Goal: Task Accomplishment & Management: Use online tool/utility

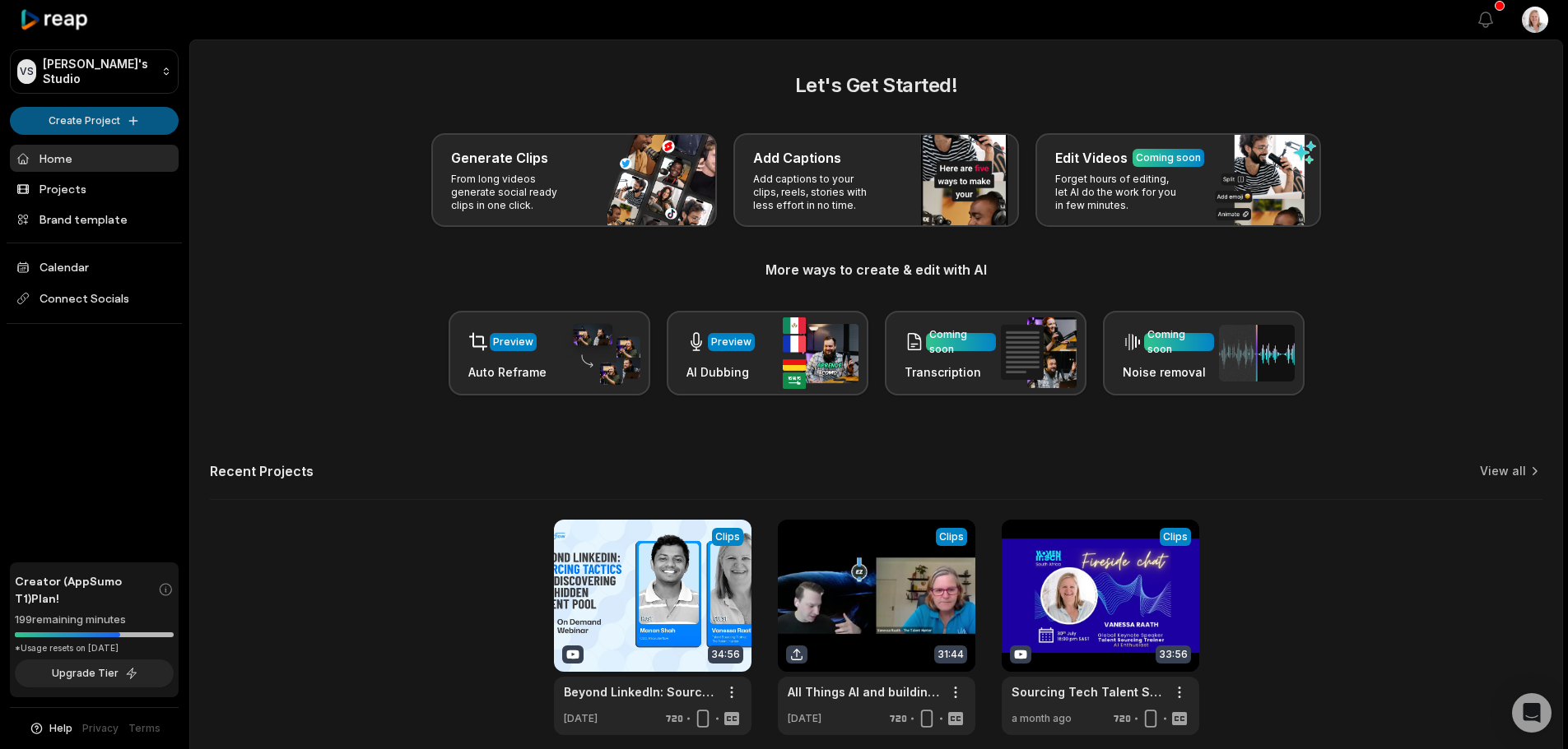
click at [93, 121] on html "VS Vanessa's Studio Create Project Home Projects Brand template Calendar Connec…" at bounding box center [784, 374] width 1568 height 749
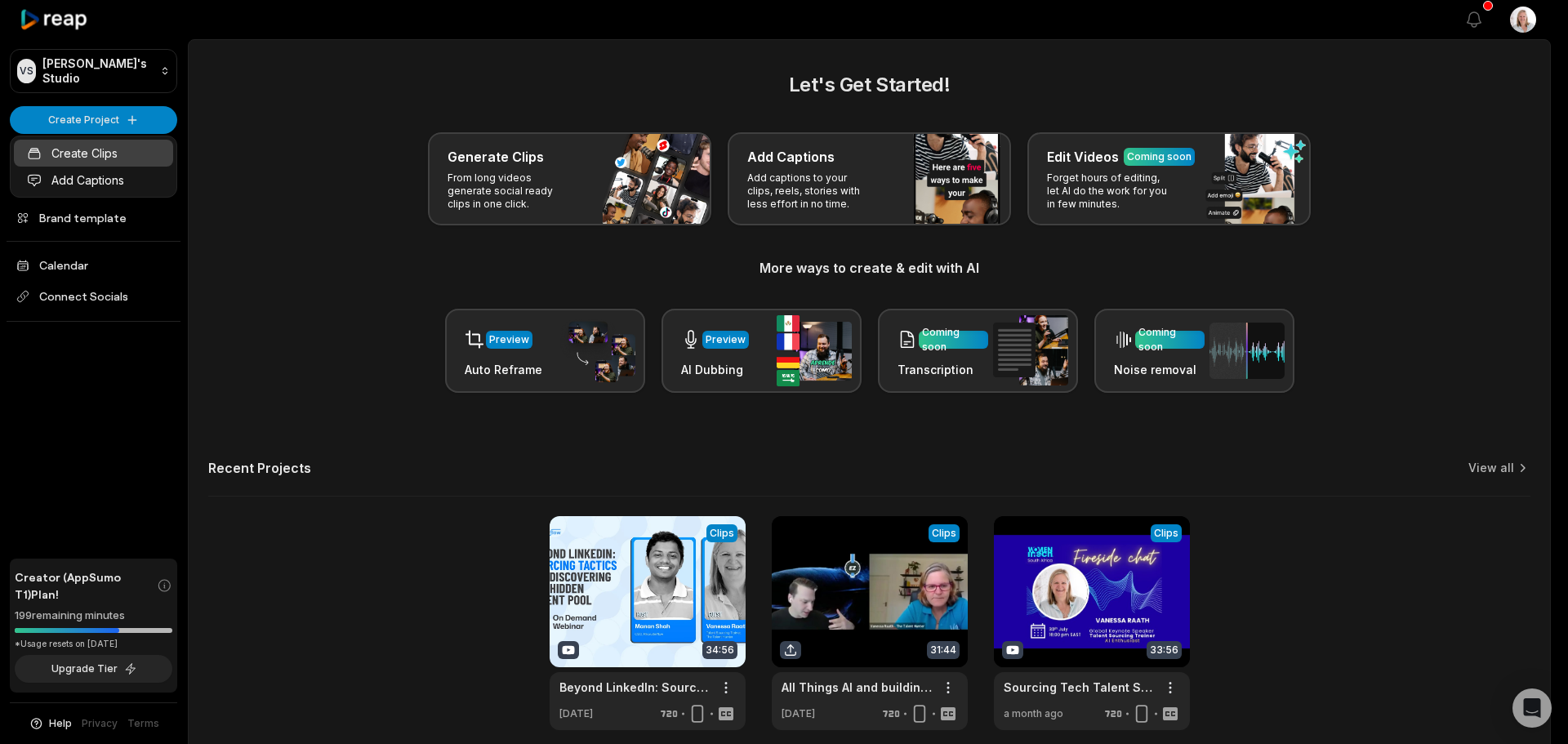
click at [107, 157] on link "Create Clips" at bounding box center [94, 153] width 159 height 27
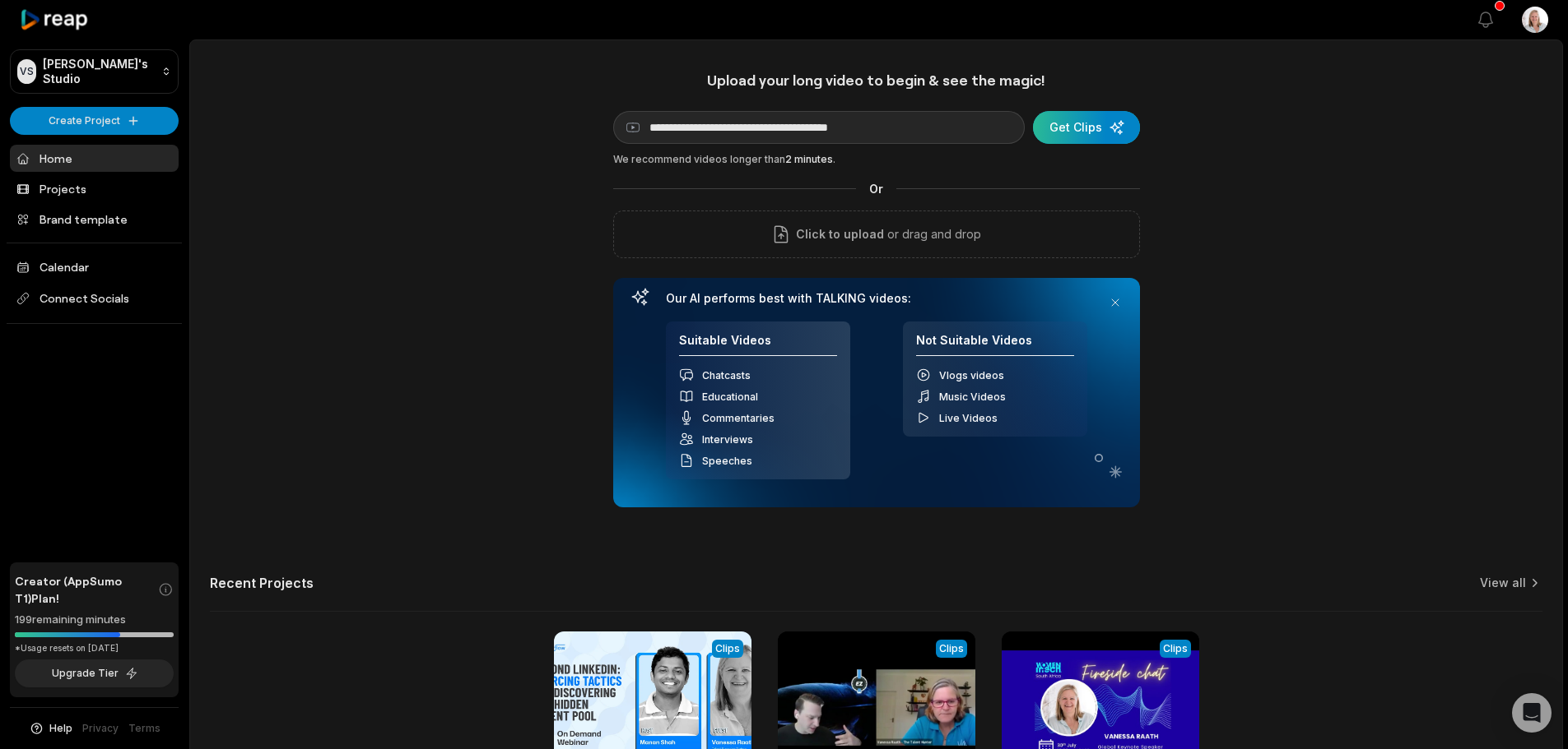
type input "**********"
click at [1081, 134] on div "submit" at bounding box center [1087, 127] width 107 height 33
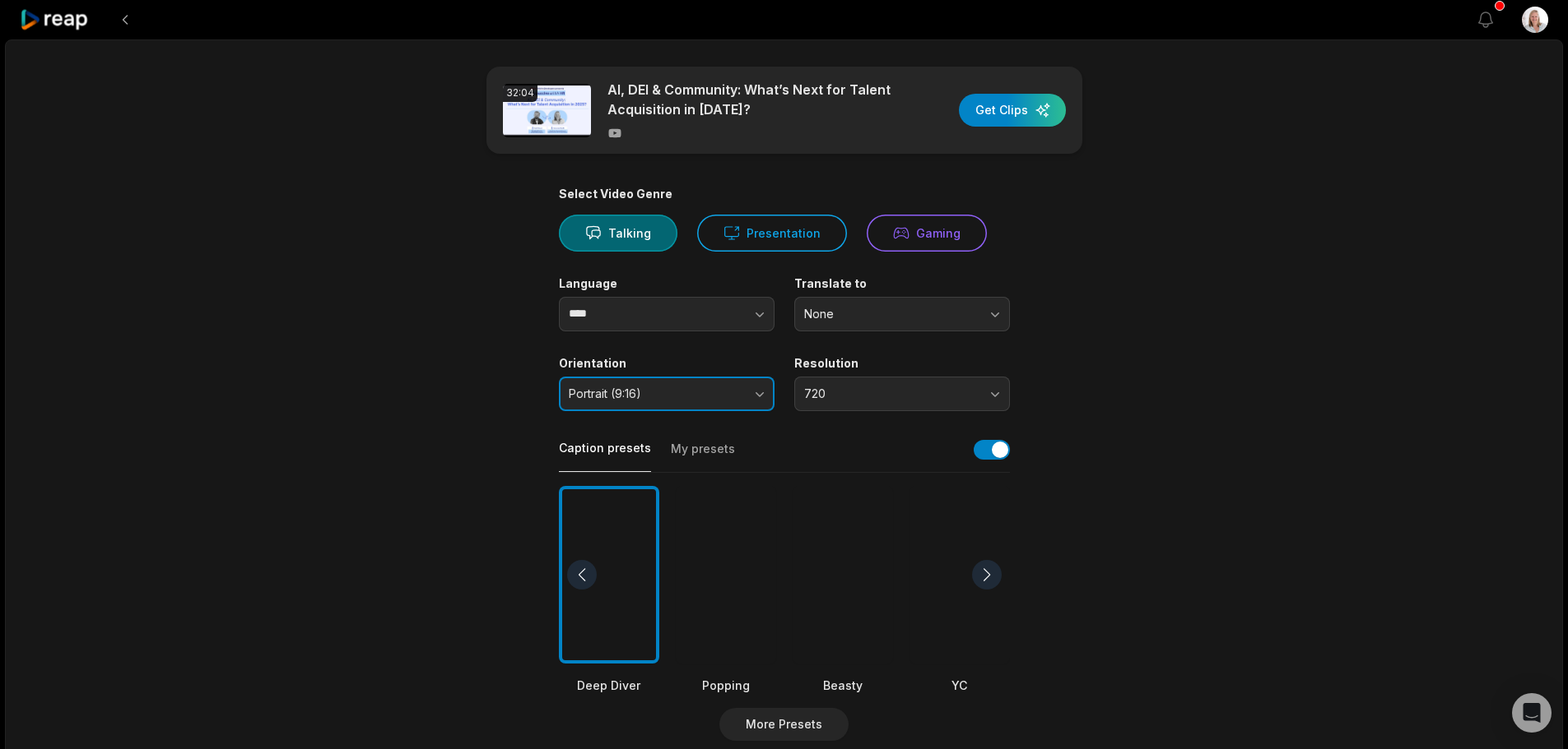
click at [697, 392] on span "Portrait (9:16)" at bounding box center [655, 394] width 173 height 15
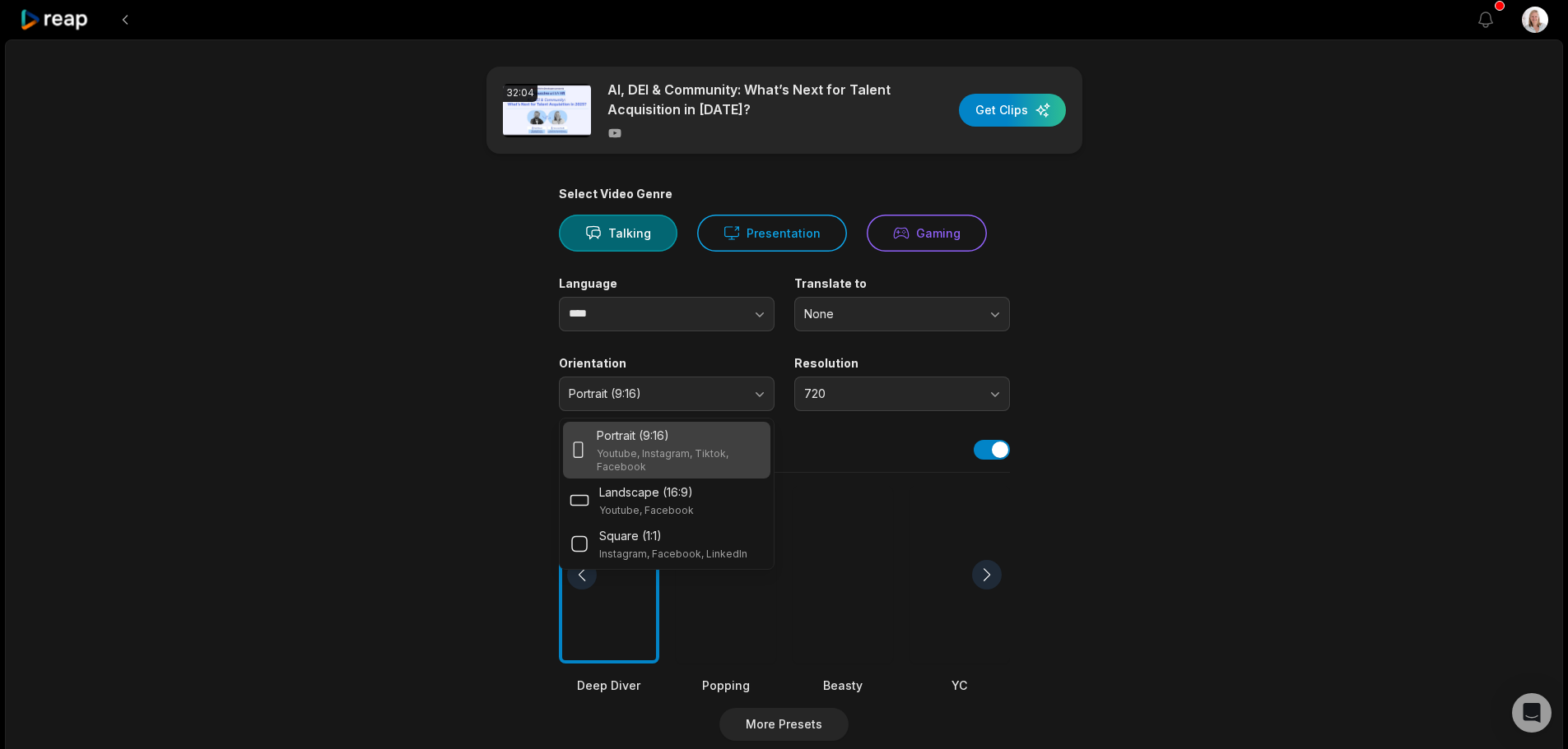
click at [694, 443] on div "Portrait (9:16)" at bounding box center [680, 436] width 166 height 17
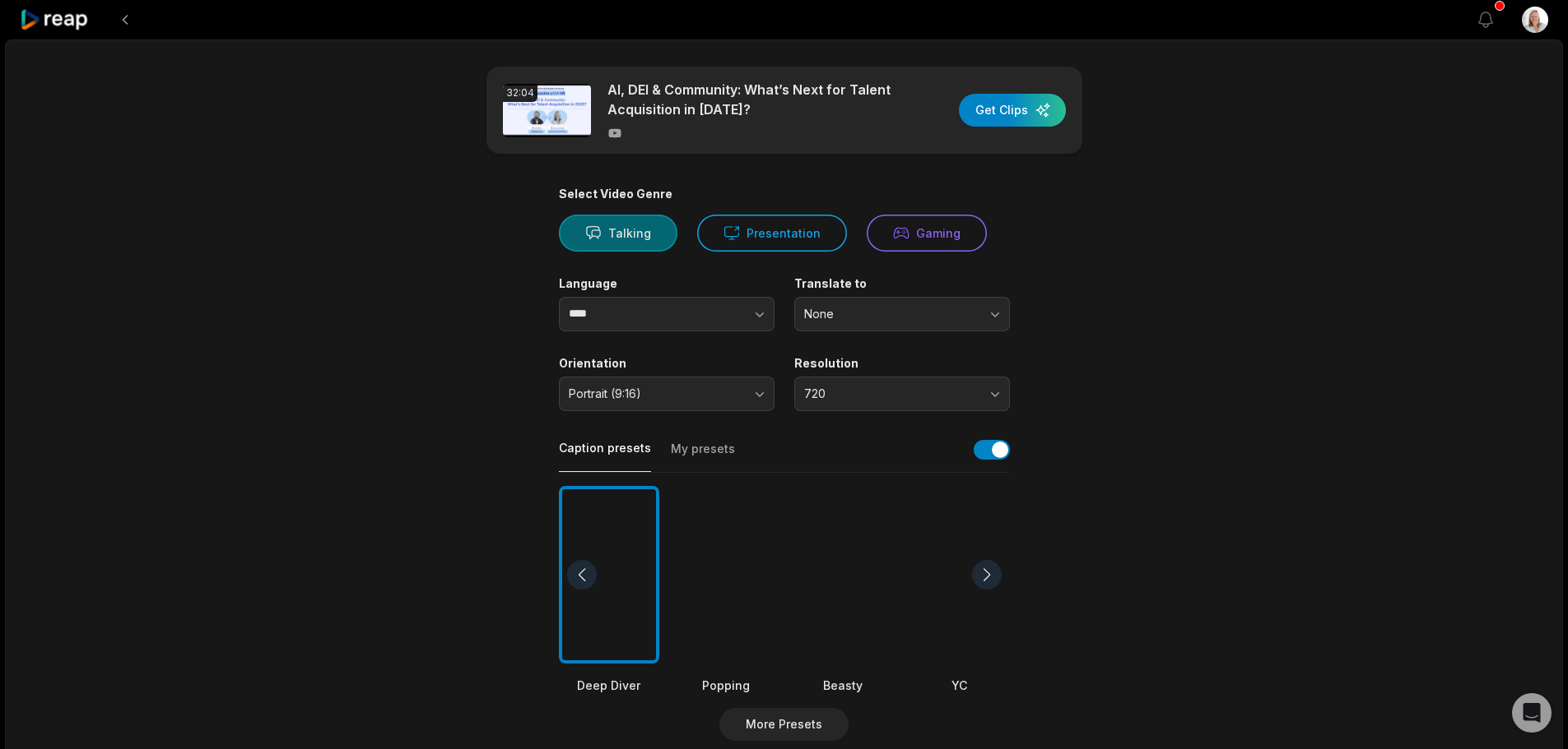
click at [629, 245] on button "Talking" at bounding box center [618, 233] width 119 height 37
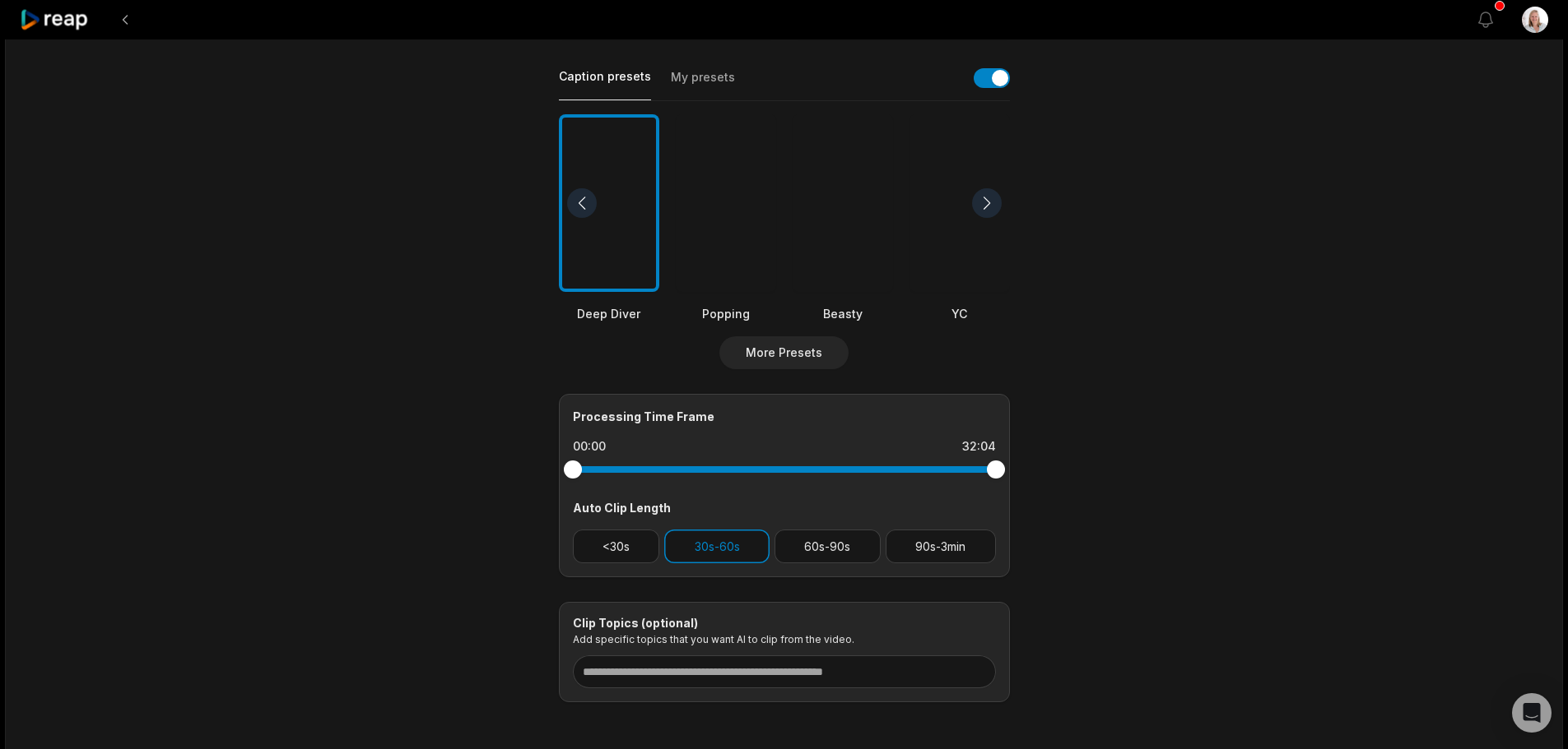
scroll to position [411, 0]
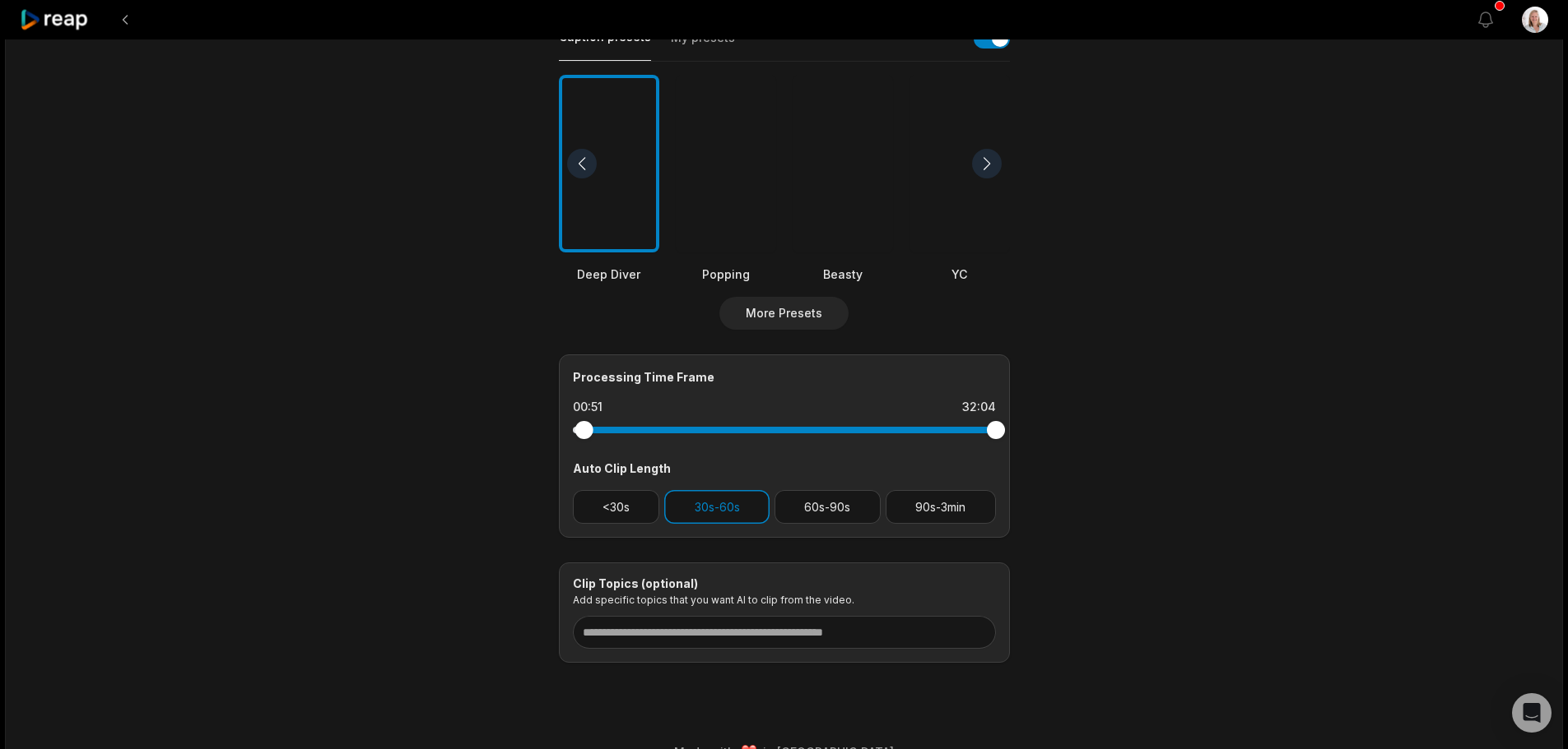
click at [583, 428] on div at bounding box center [584, 429] width 18 height 18
click at [586, 432] on div at bounding box center [587, 429] width 18 height 18
click at [584, 431] on div at bounding box center [584, 429] width 18 height 18
click at [585, 435] on div at bounding box center [585, 429] width 18 height 18
click at [849, 508] on button "60s-90s" at bounding box center [828, 507] width 107 height 34
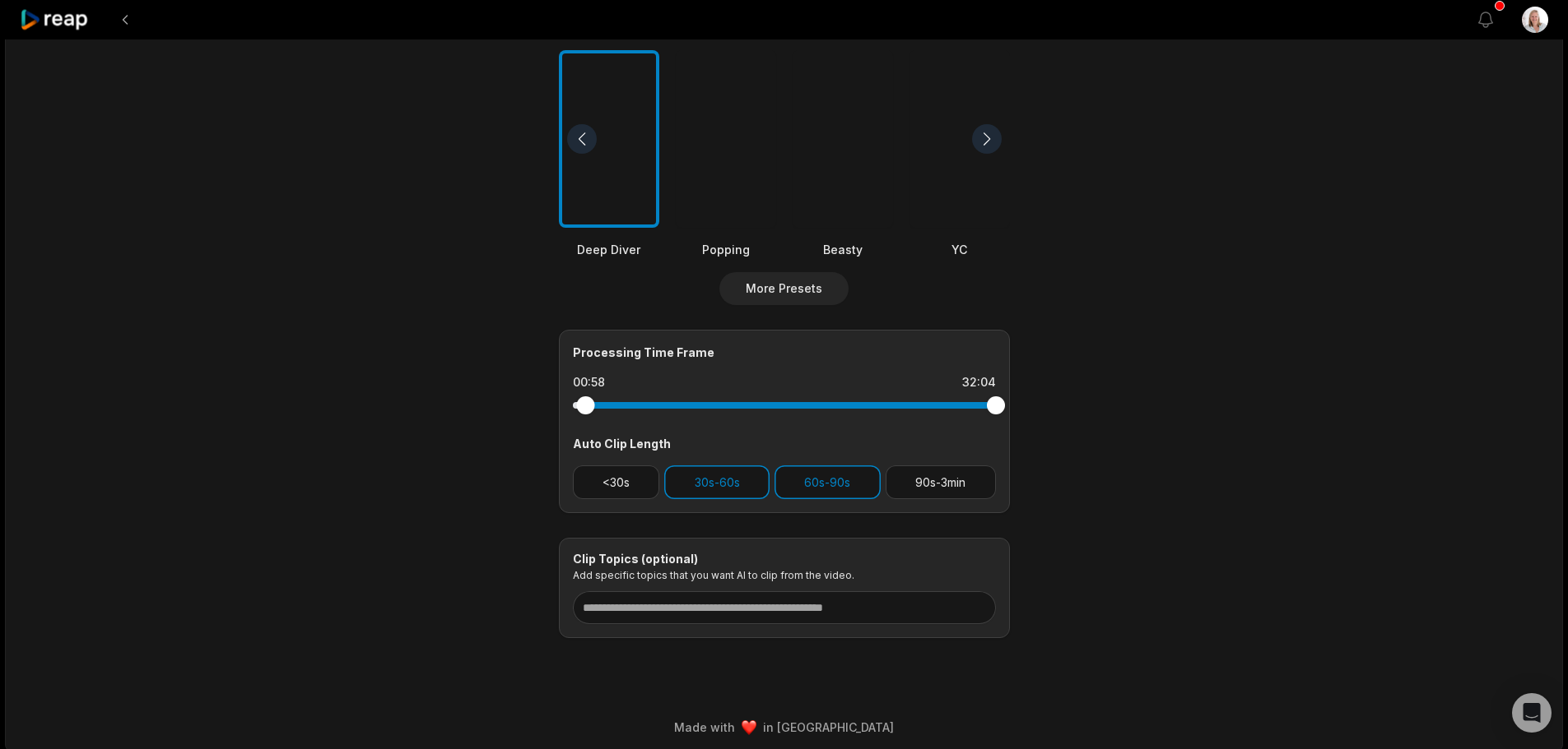
scroll to position [443, 0]
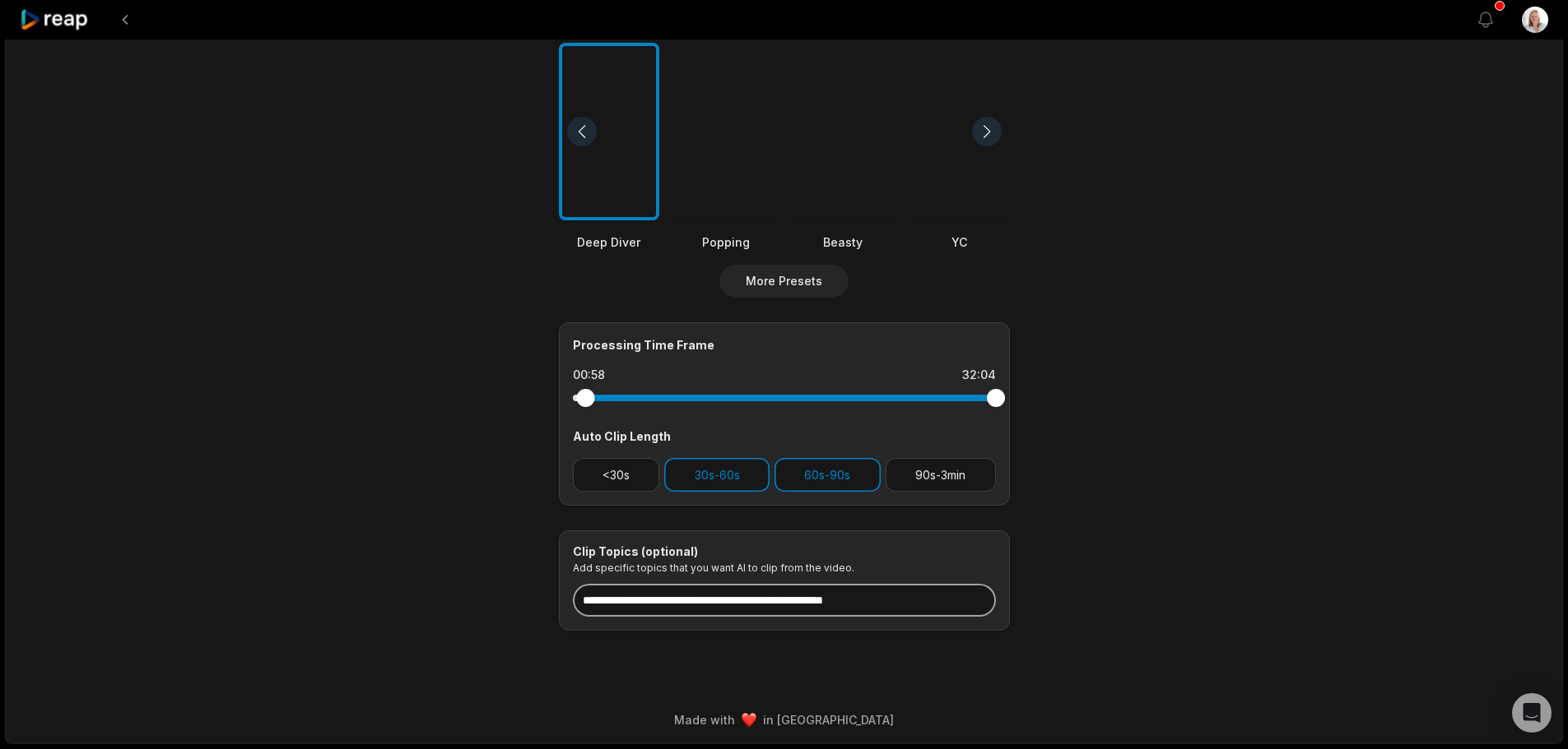
click at [662, 601] on input at bounding box center [784, 601] width 423 height 33
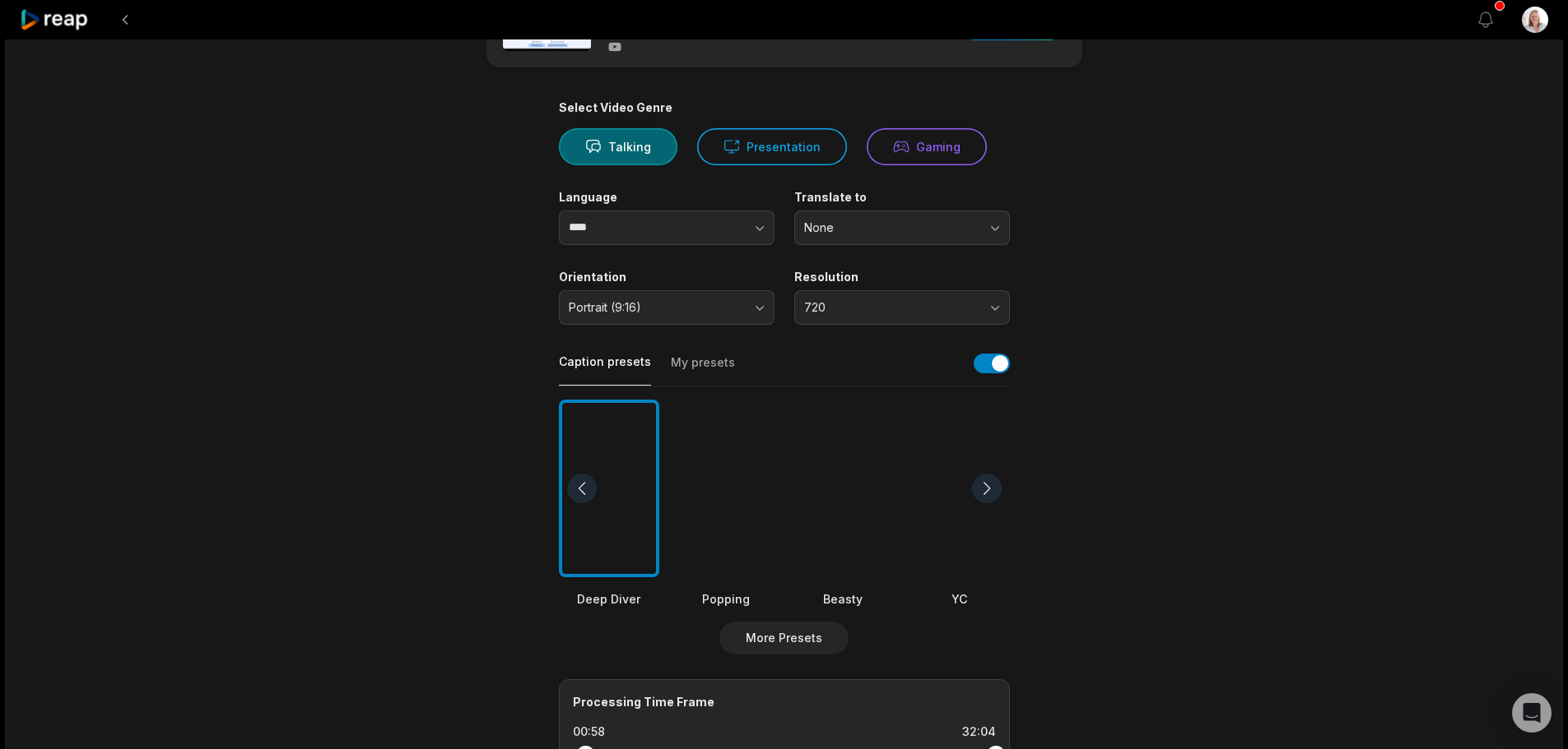
scroll to position [32, 0]
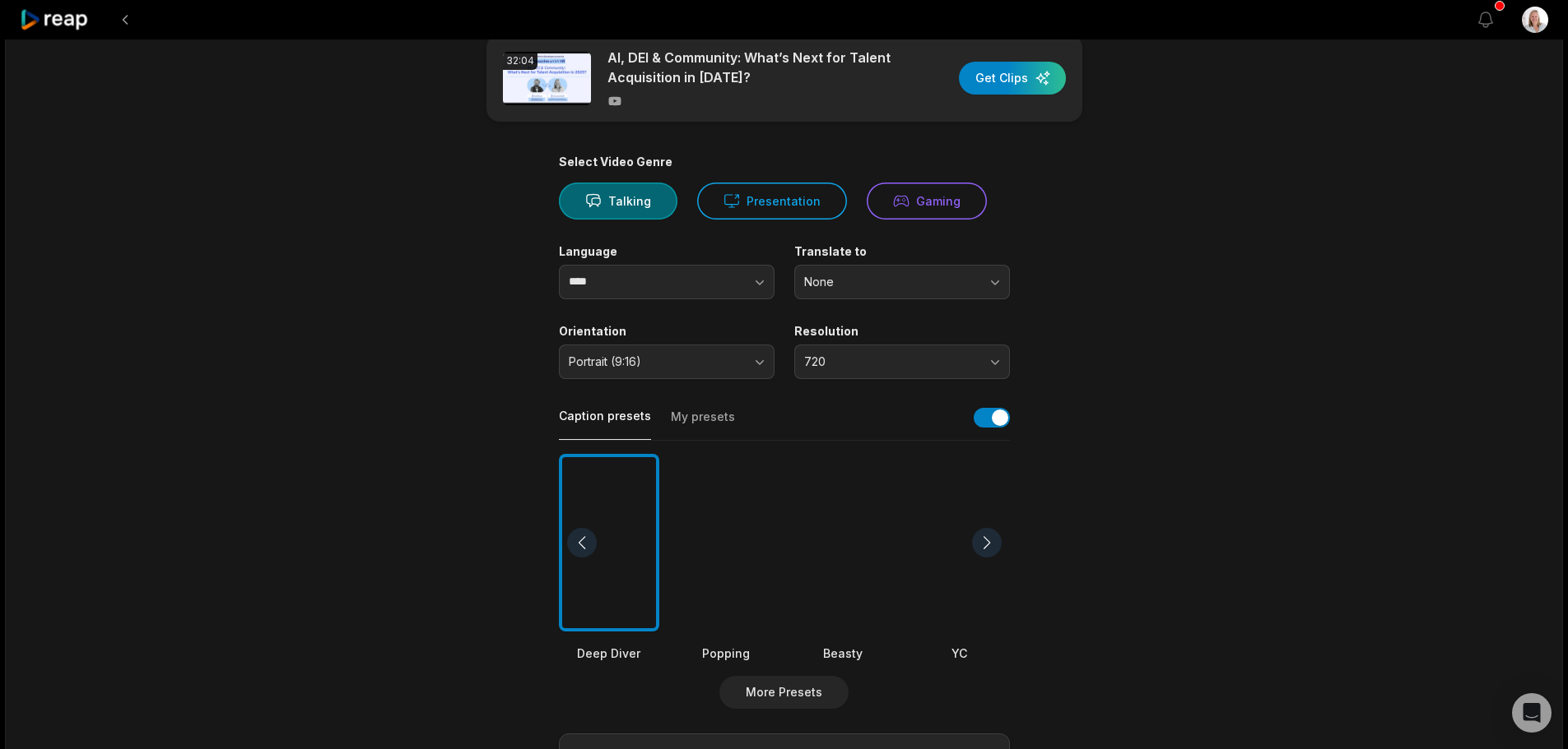
type input "**********"
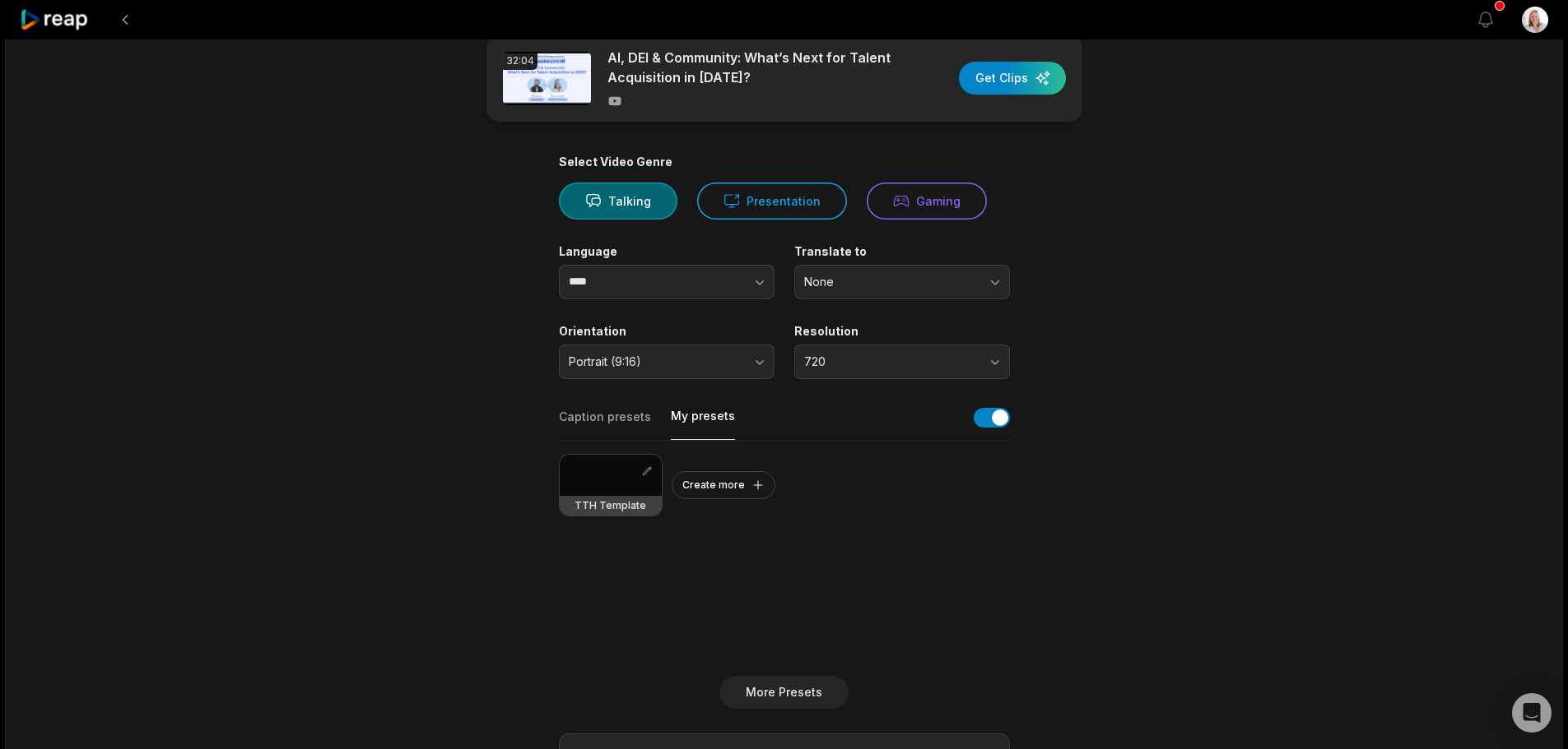
click at [707, 420] on button "My presets" at bounding box center [703, 423] width 65 height 32
click at [610, 505] on h3 "TTH Template" at bounding box center [611, 505] width 72 height 13
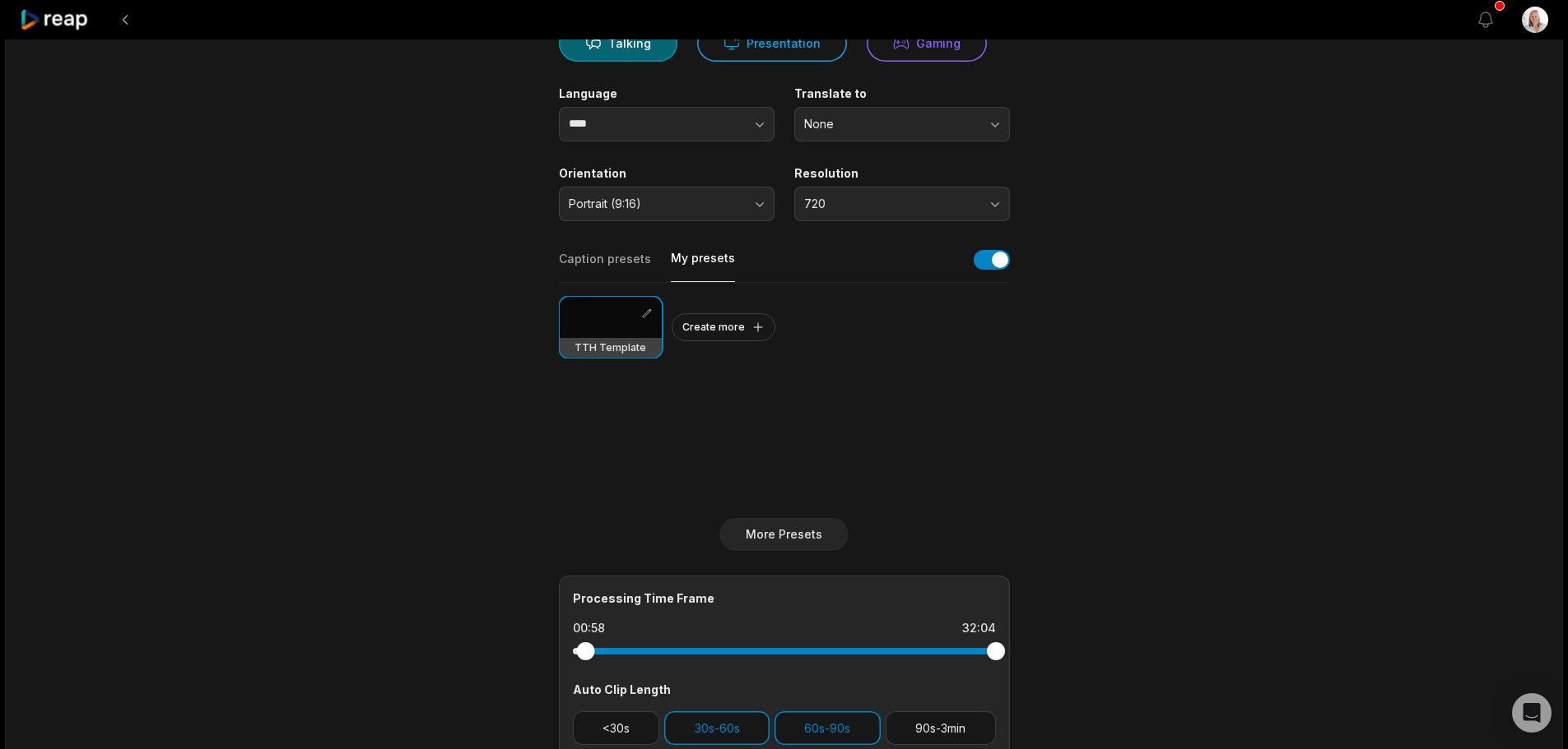
scroll to position [196, 0]
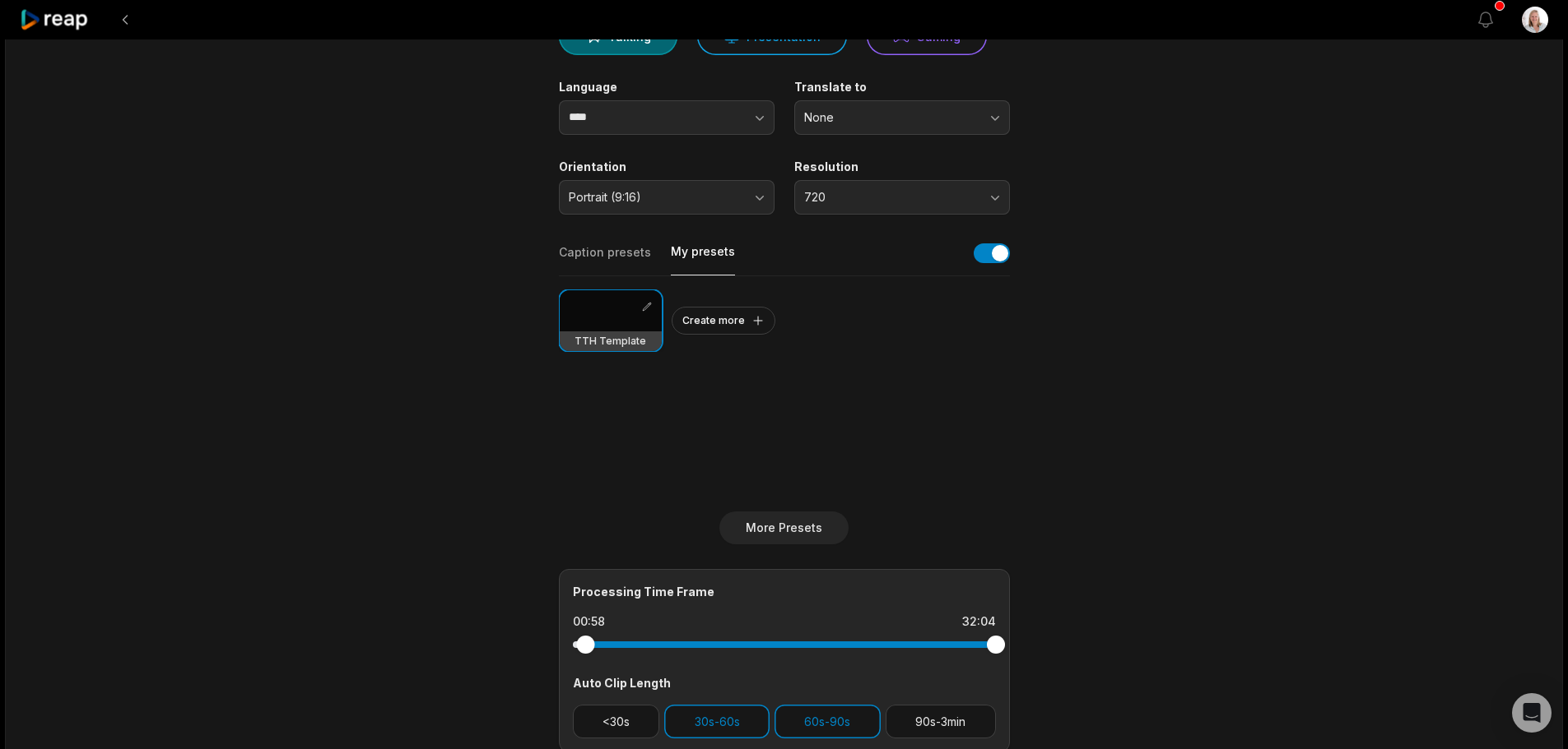
click at [620, 345] on h3 "TTH Template" at bounding box center [611, 341] width 72 height 13
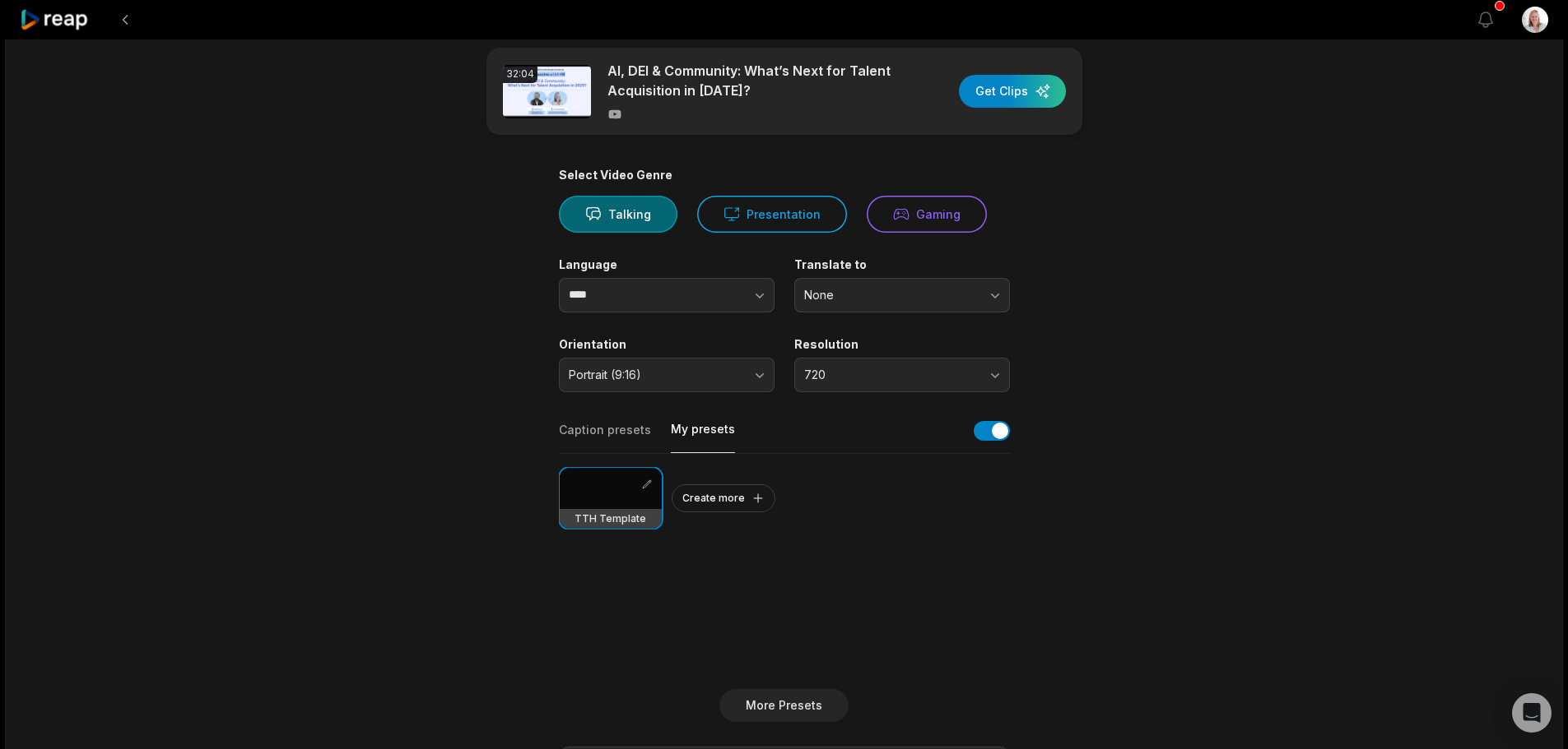
scroll to position [0, 0]
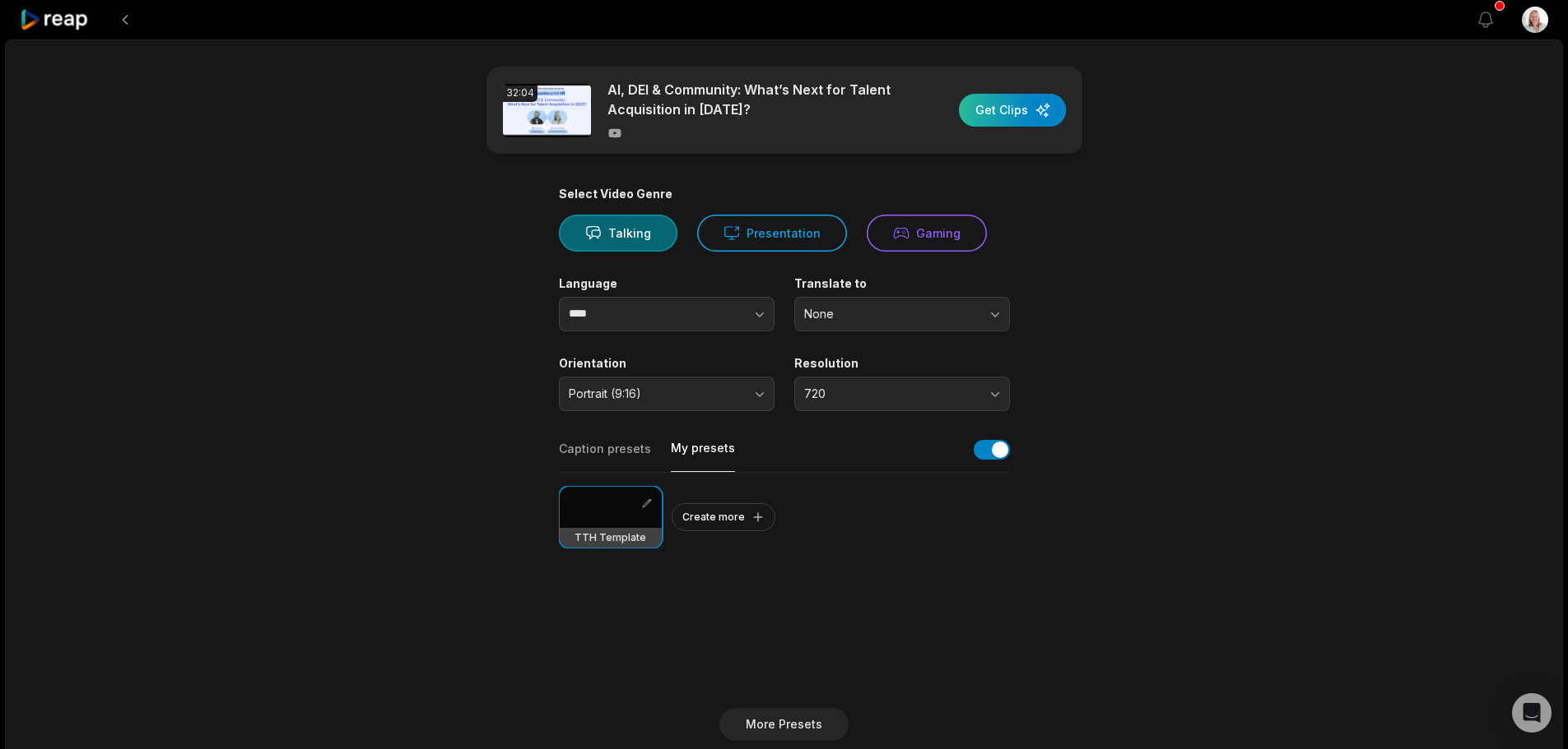
click at [1005, 117] on div "button" at bounding box center [1012, 110] width 107 height 33
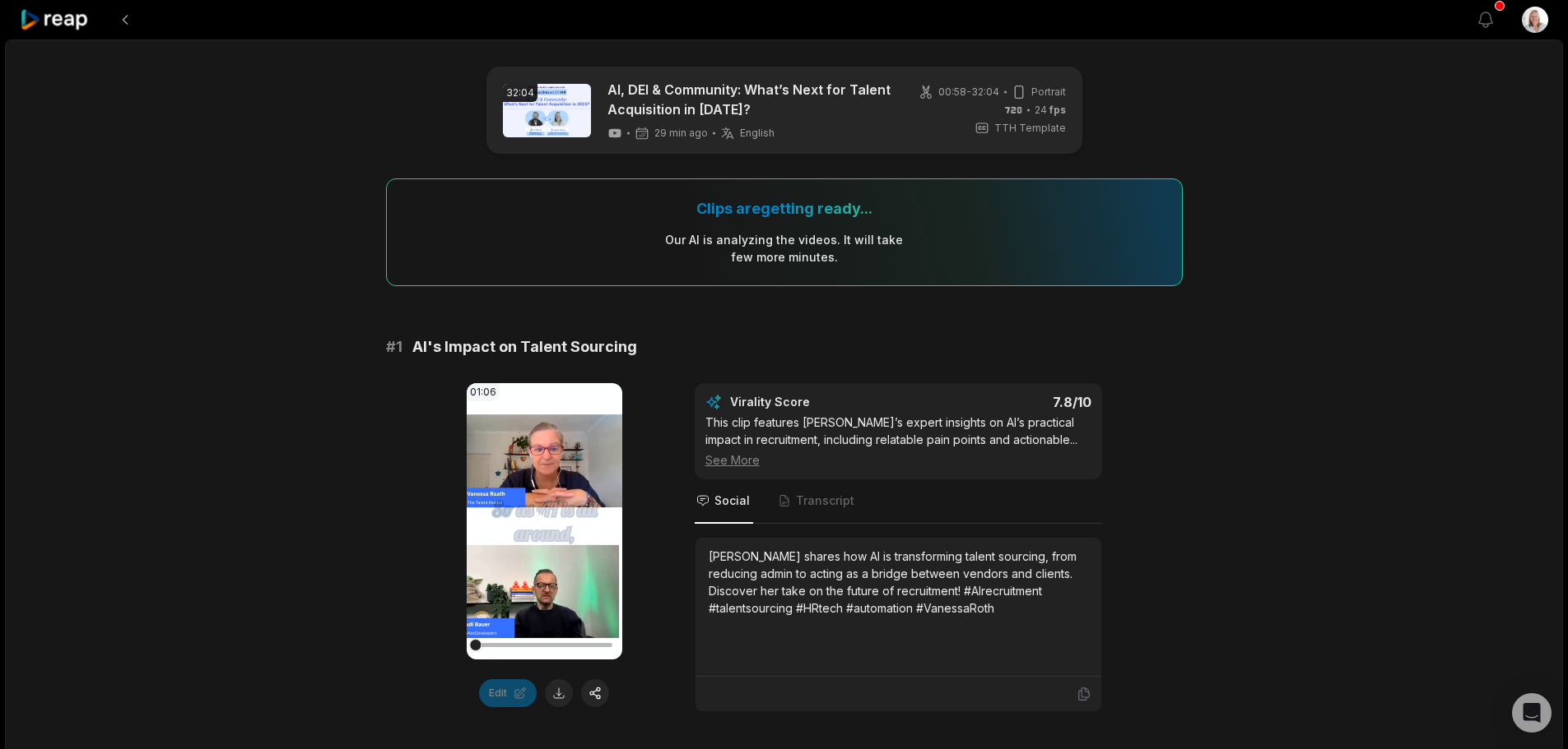
click at [522, 517] on video "Your browser does not support mp4 format." at bounding box center [544, 521] width 155 height 277
click at [76, 21] on icon at bounding box center [55, 19] width 70 height 22
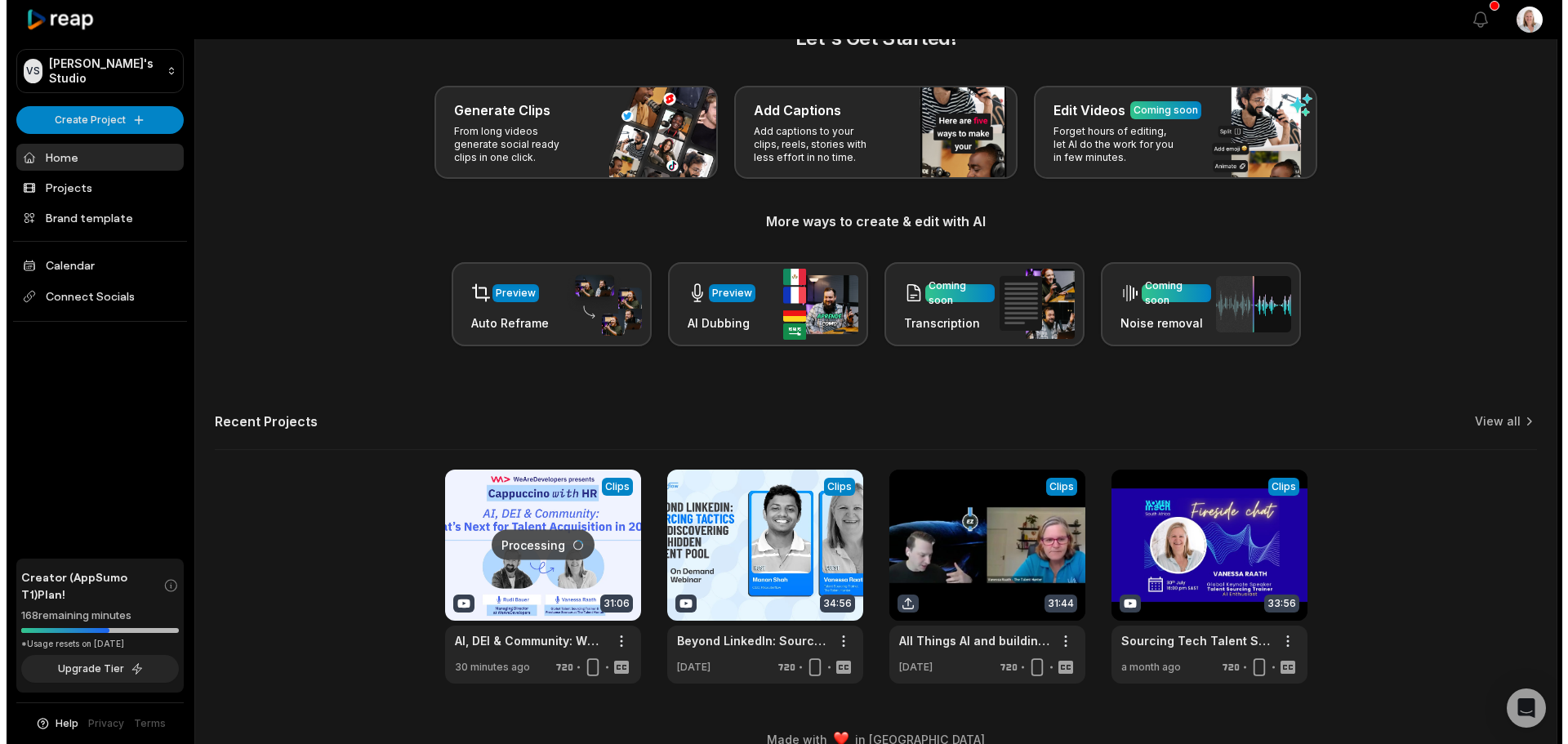
scroll to position [71, 0]
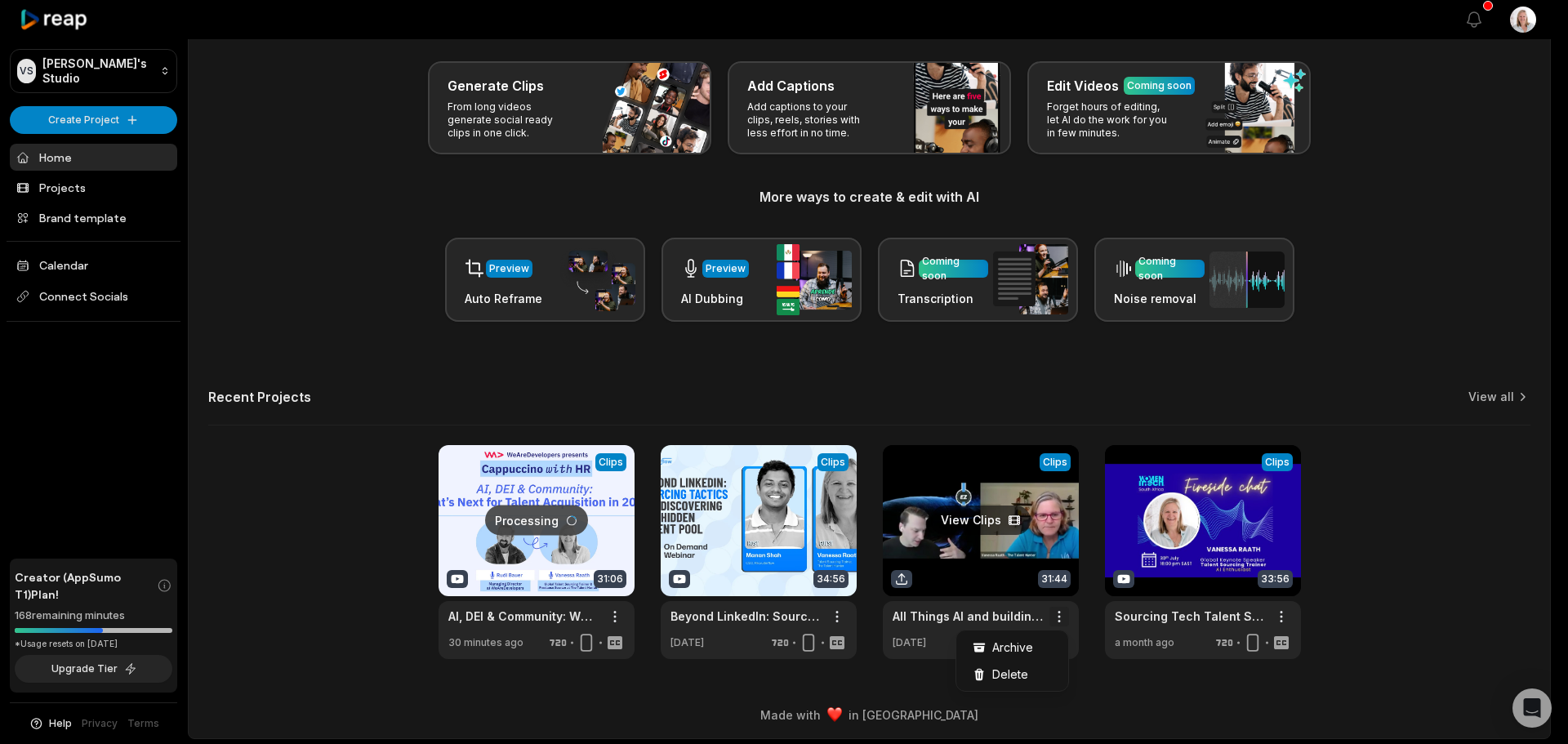
click at [1059, 618] on html "VS Vanessa's Studio Create Project Home Projects Brand template Calendar Connec…" at bounding box center [784, 301] width 1568 height 744
click at [1021, 648] on span "Archive" at bounding box center [1012, 648] width 41 height 17
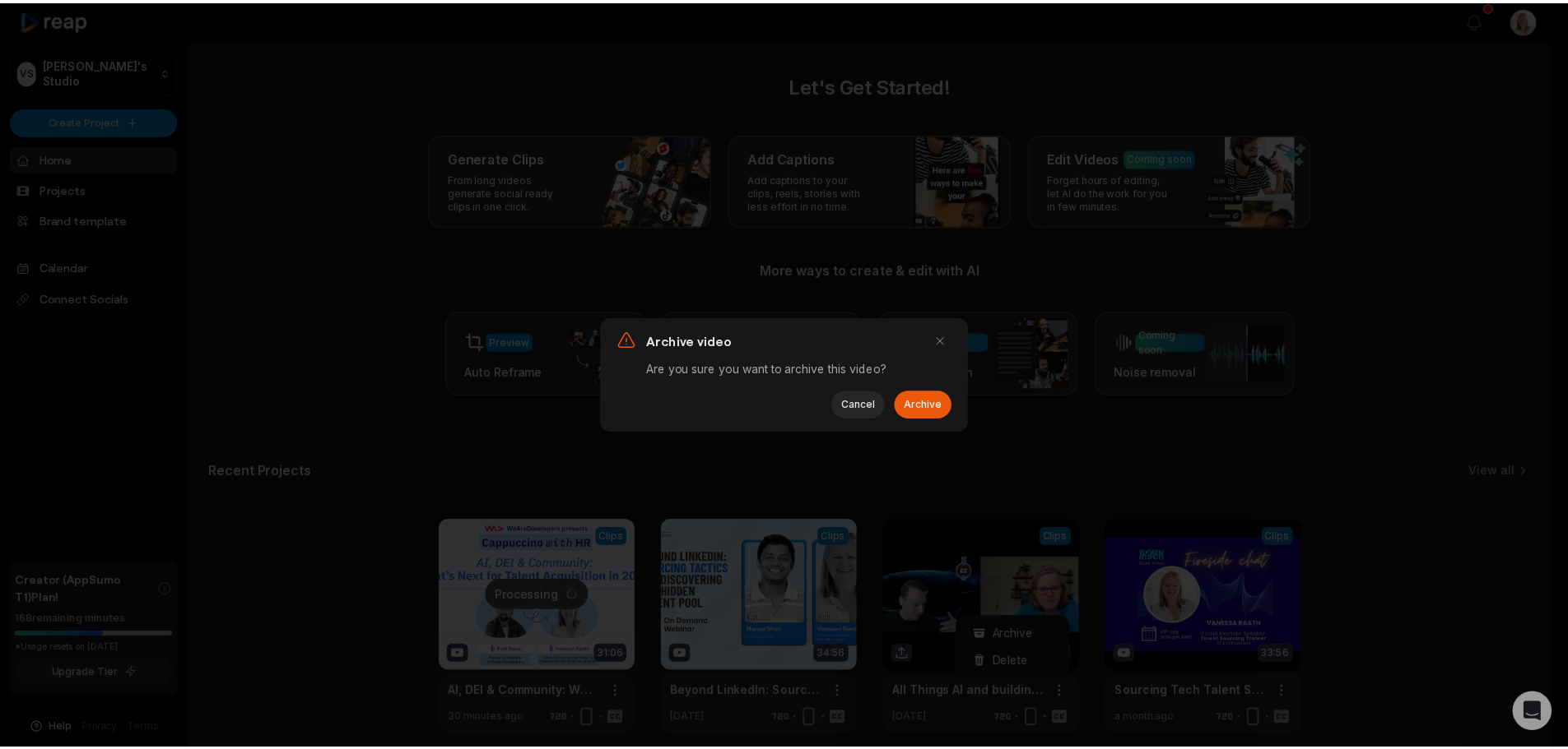
scroll to position [0, 0]
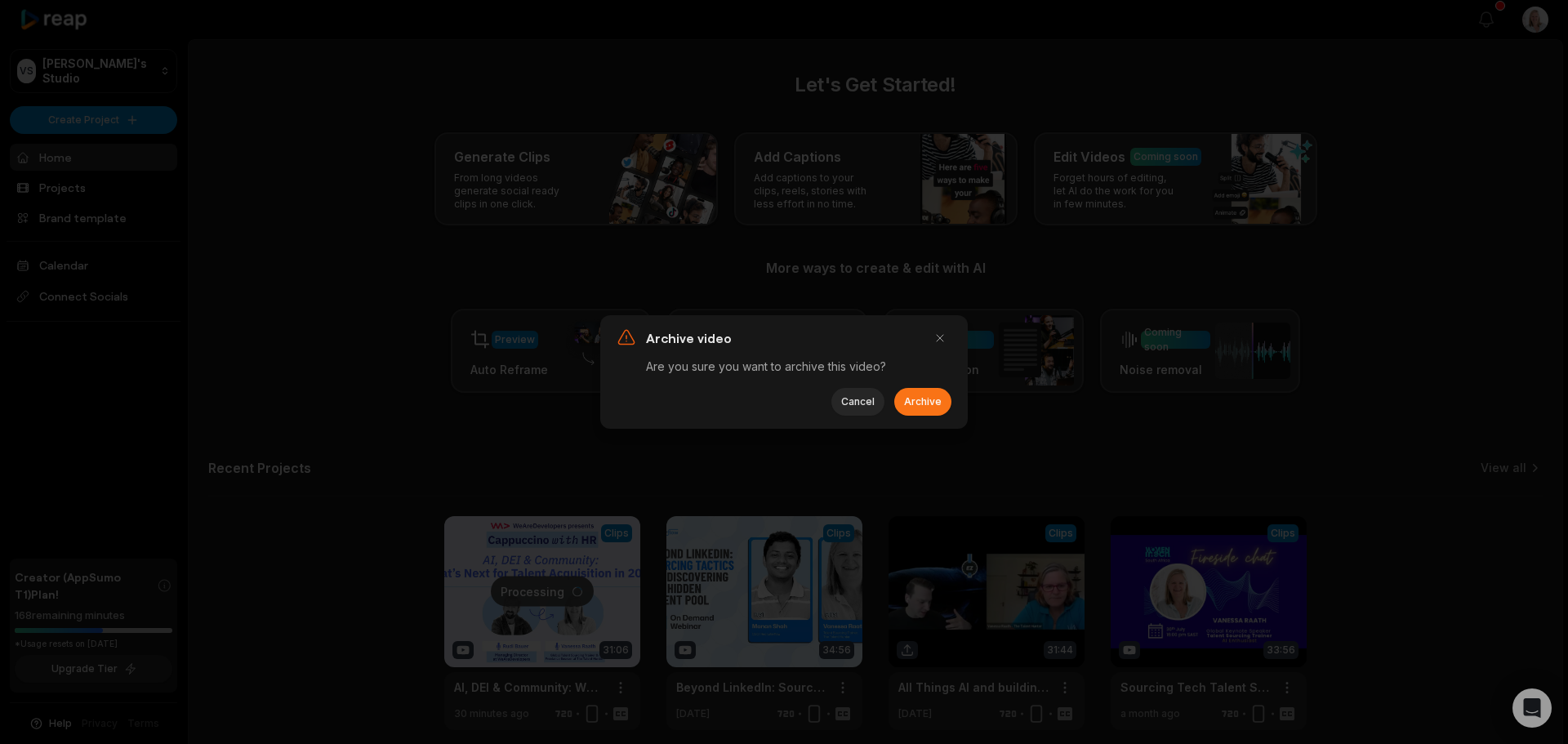
click at [915, 410] on button "Archive" at bounding box center [923, 402] width 57 height 28
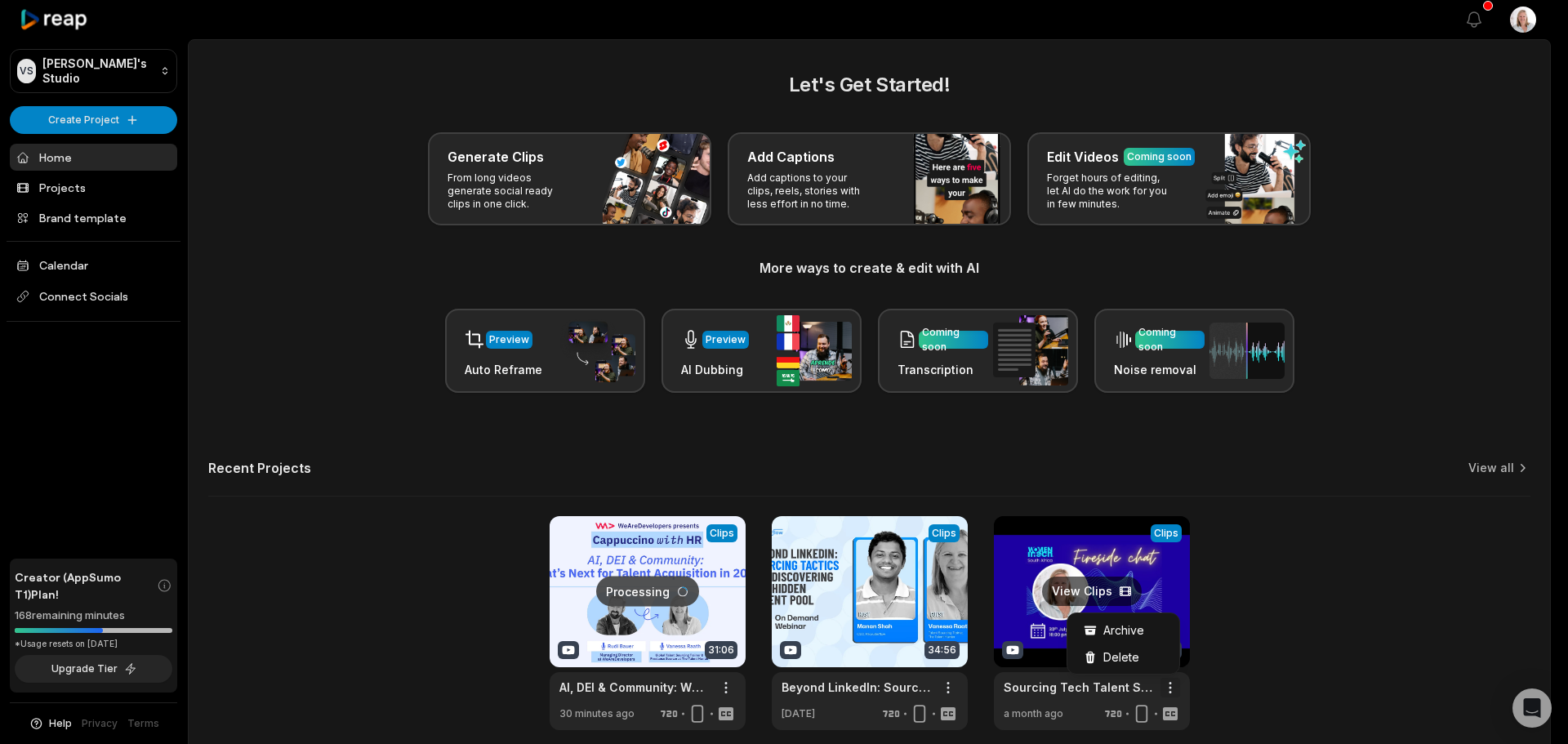
click at [1168, 684] on html "VS Vanessa's Studio Create Project Home Projects Brand template Calendar Connec…" at bounding box center [784, 372] width 1568 height 744
click at [1132, 630] on span "Archive" at bounding box center [1123, 630] width 41 height 17
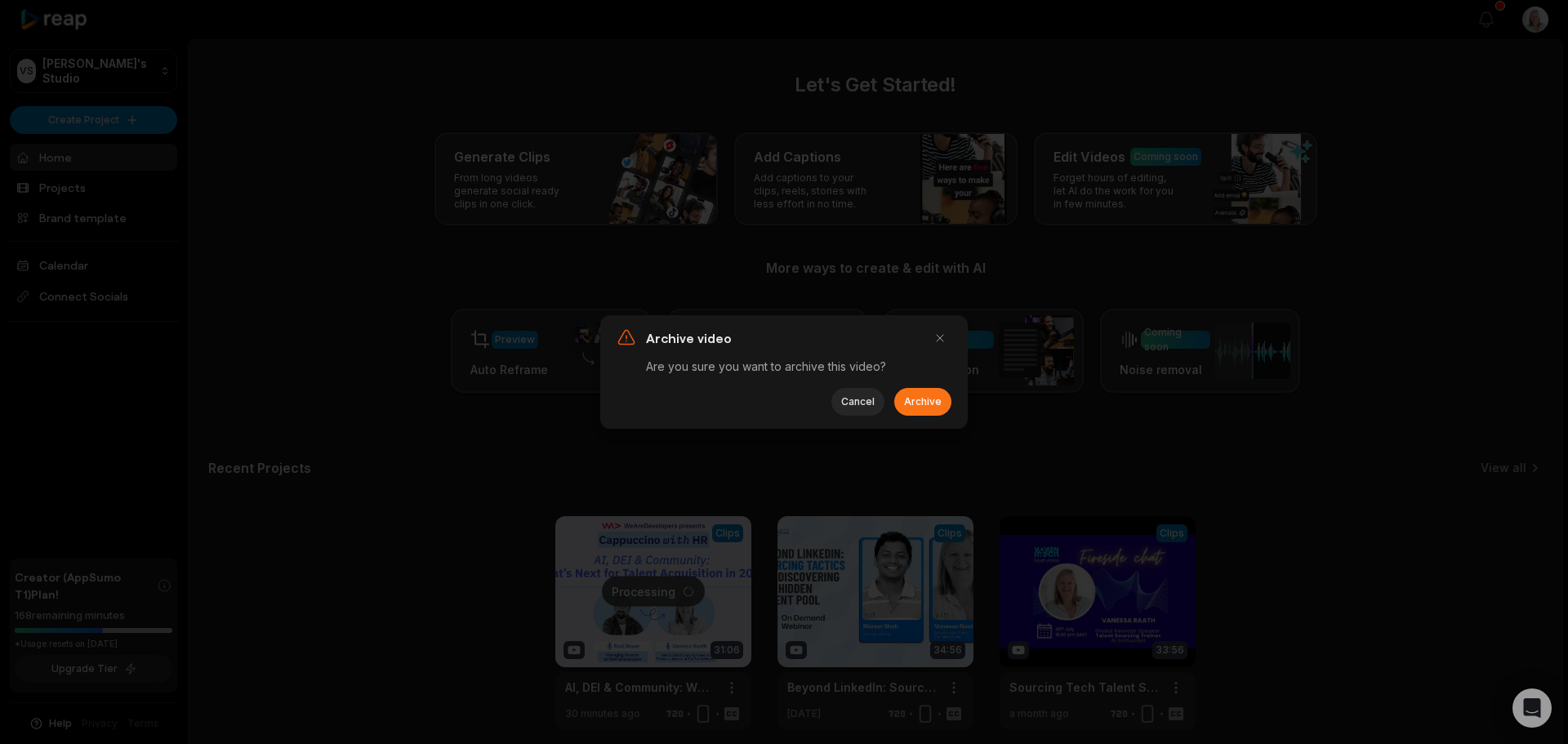
click at [936, 404] on button "Archive" at bounding box center [923, 402] width 57 height 28
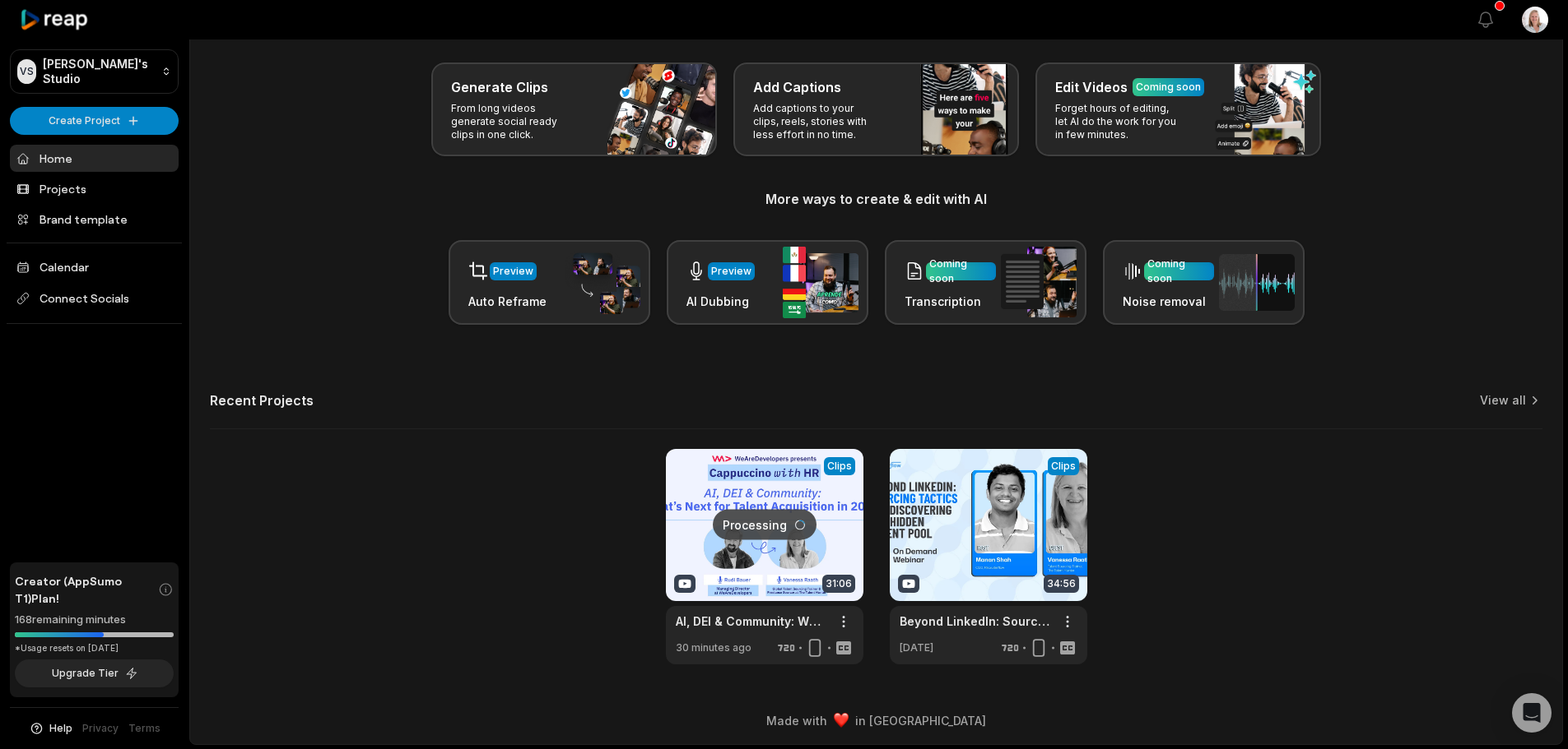
scroll to position [72, 0]
click at [713, 569] on link at bounding box center [764, 556] width 197 height 216
